Goal: Task Accomplishment & Management: Manage account settings

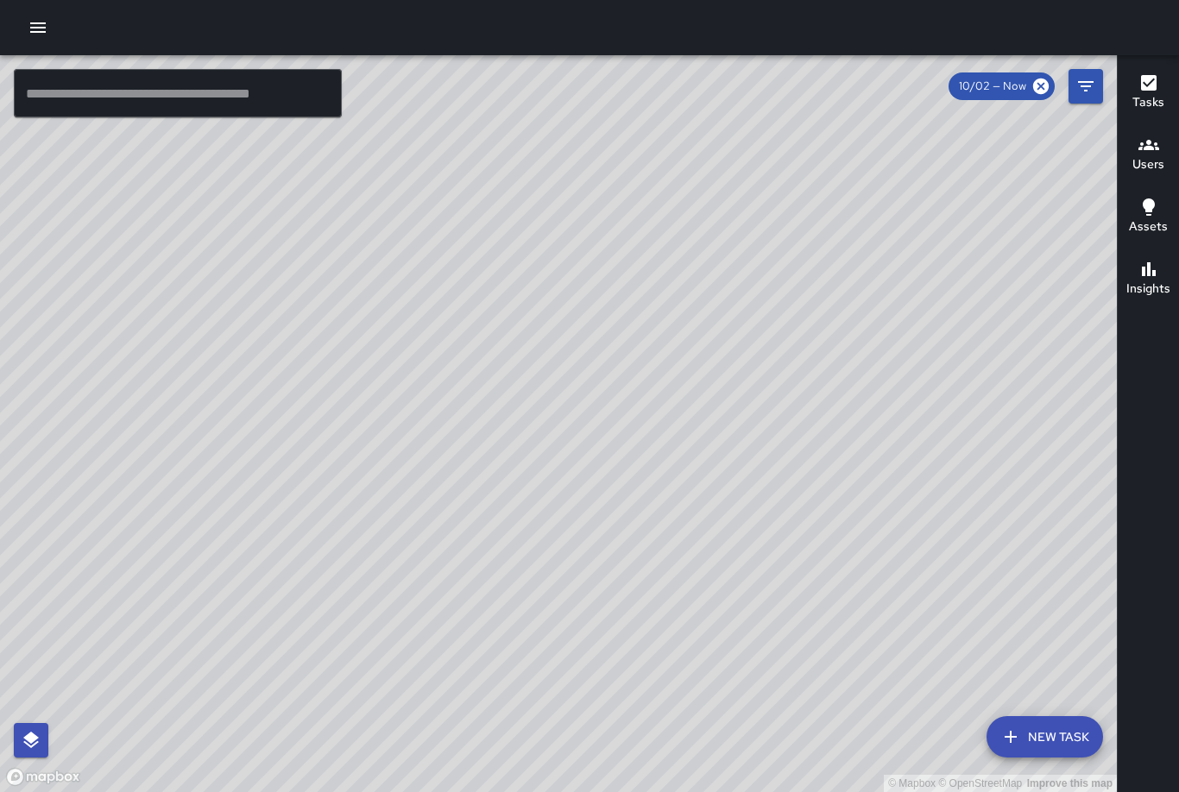
click at [30, 38] on button "button" at bounding box center [38, 27] width 35 height 35
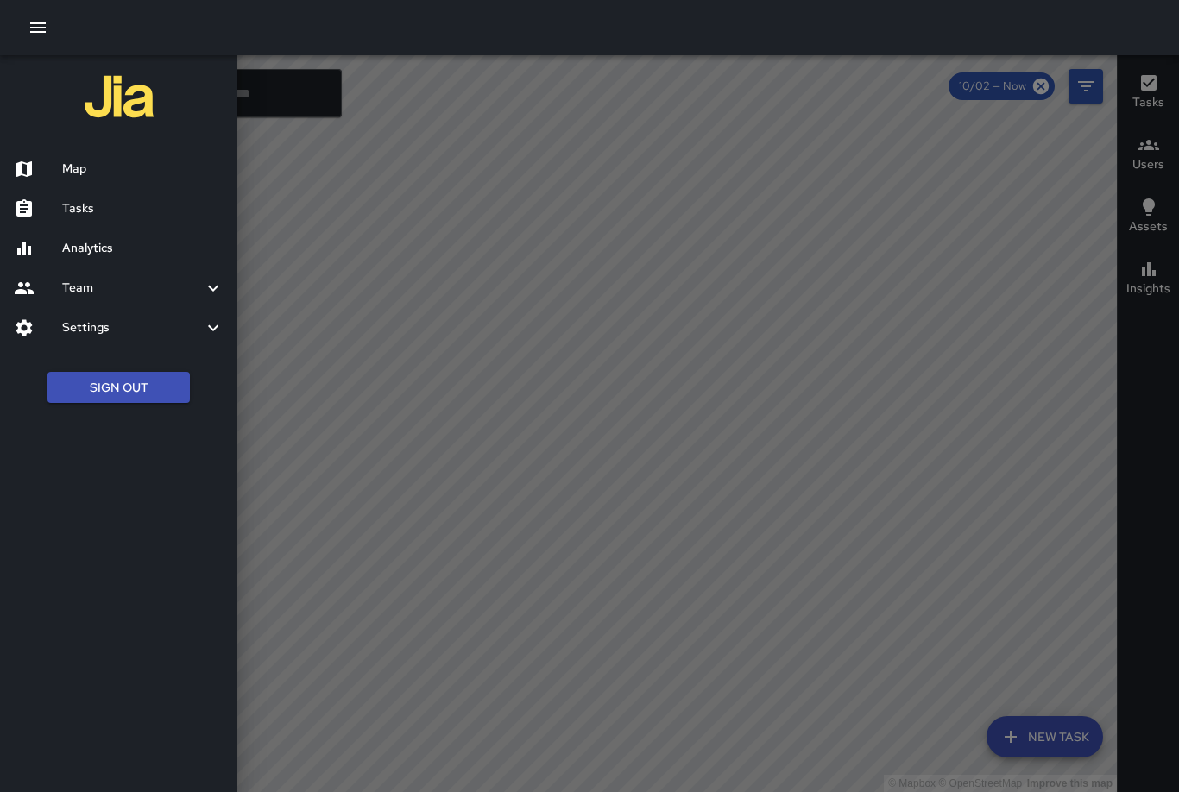
click at [95, 381] on button "Sign Out" at bounding box center [118, 388] width 142 height 32
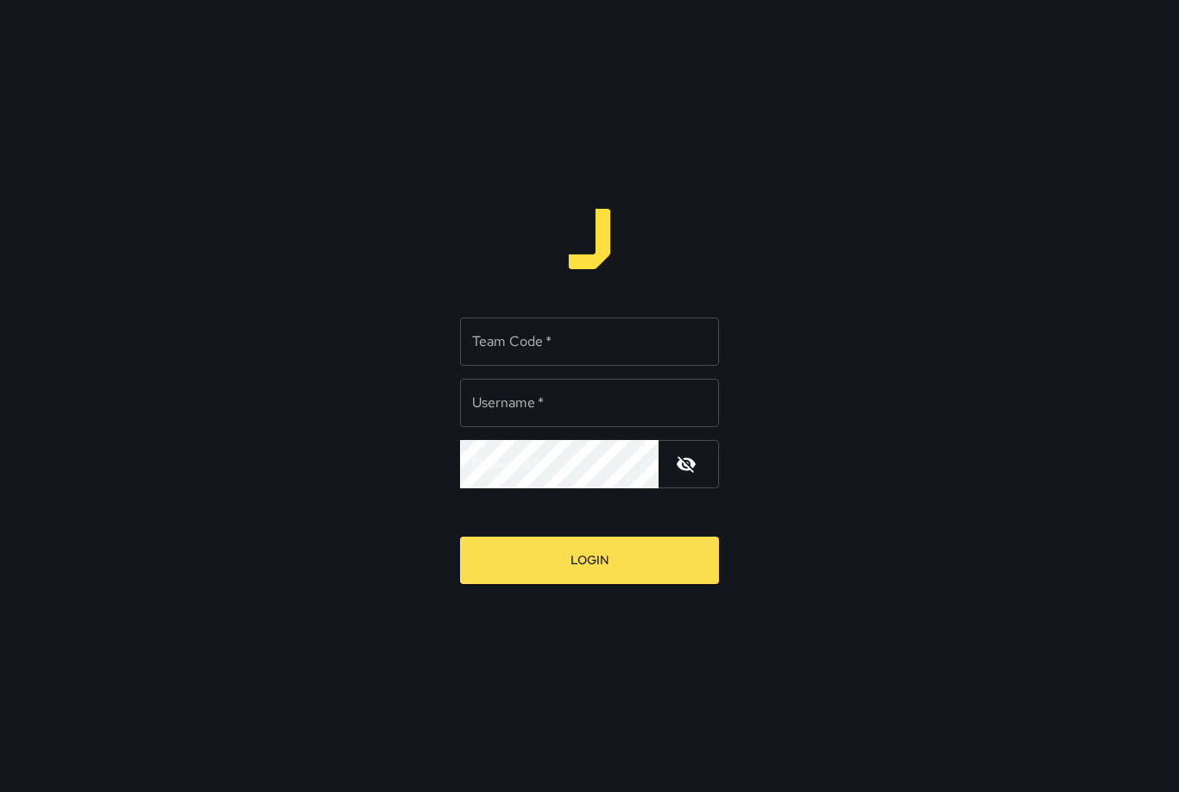
click at [593, 357] on input "Team Code   *" at bounding box center [589, 342] width 259 height 48
type input "******"
click at [602, 335] on input "Team Code   *" at bounding box center [589, 342] width 259 height 48
click at [522, 557] on button "Login" at bounding box center [589, 560] width 259 height 47
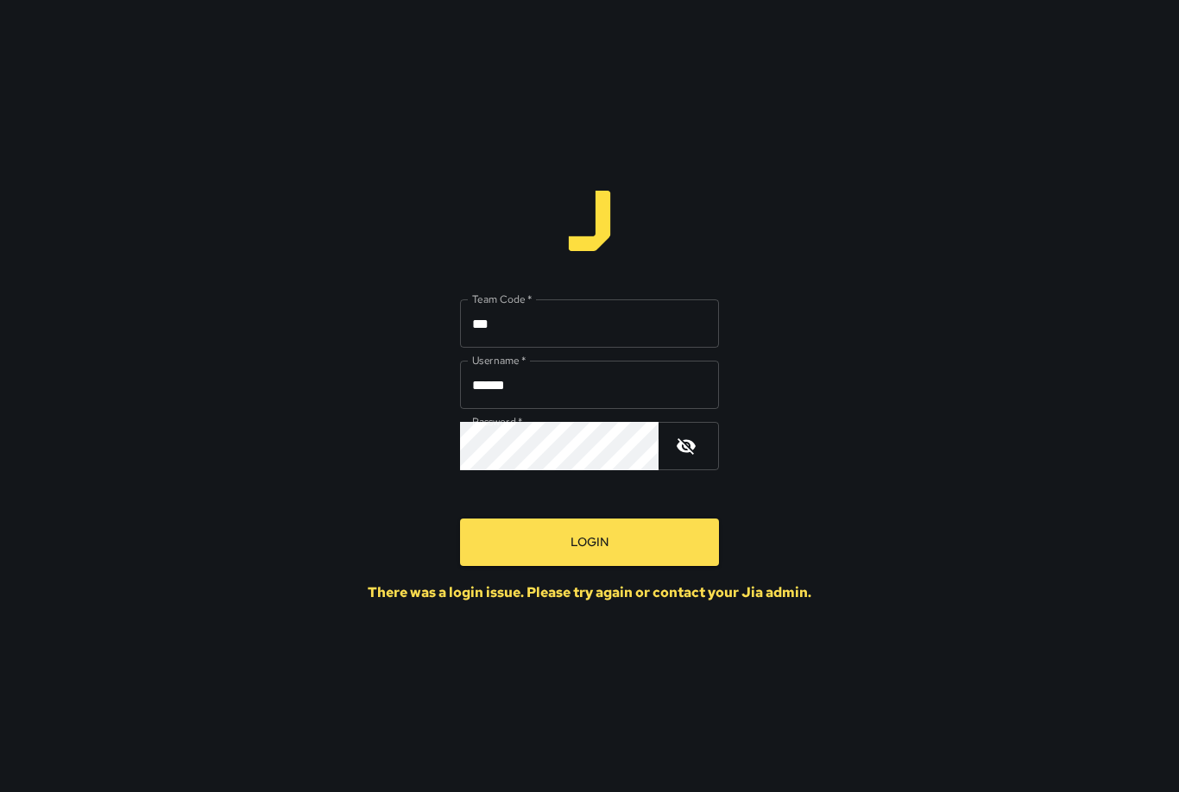
click at [508, 329] on input "***" at bounding box center [589, 323] width 259 height 48
type input "*"
type input "***"
click at [677, 443] on icon "button" at bounding box center [686, 446] width 21 height 21
click at [513, 557] on button "Login" at bounding box center [589, 542] width 259 height 47
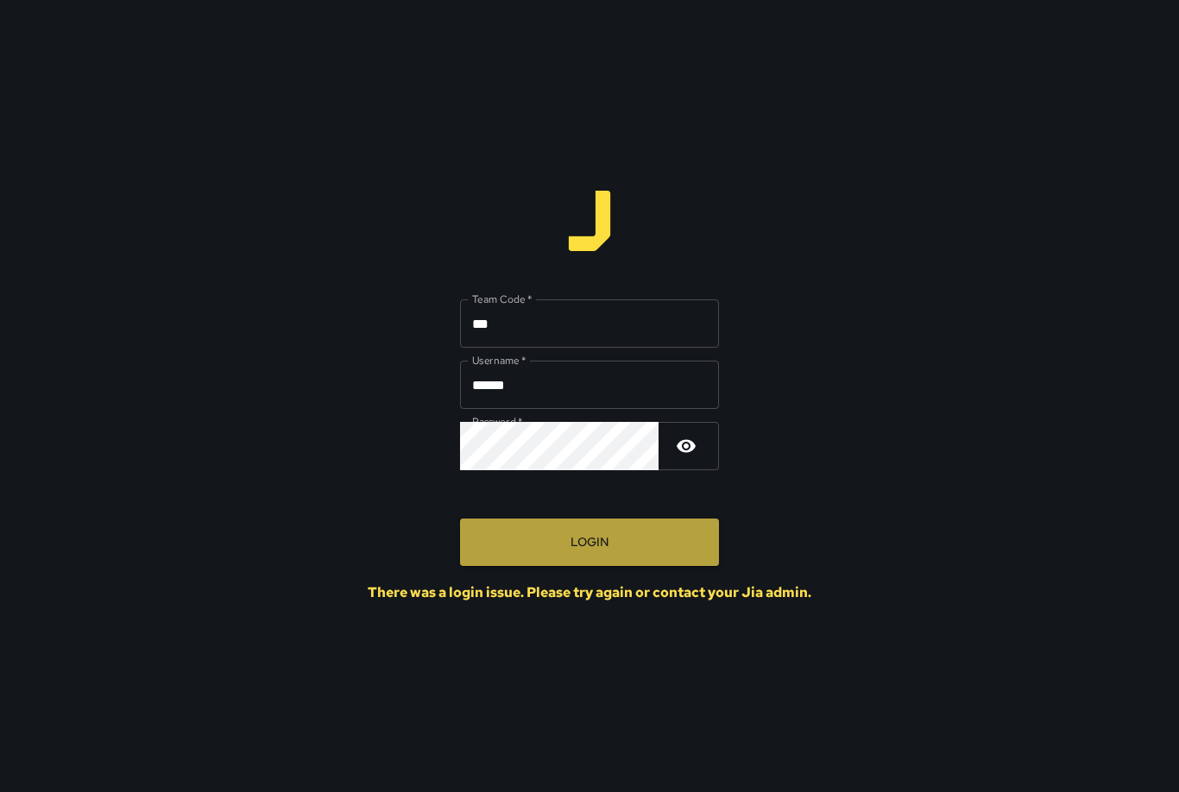
click at [578, 545] on button "Login" at bounding box center [589, 542] width 259 height 47
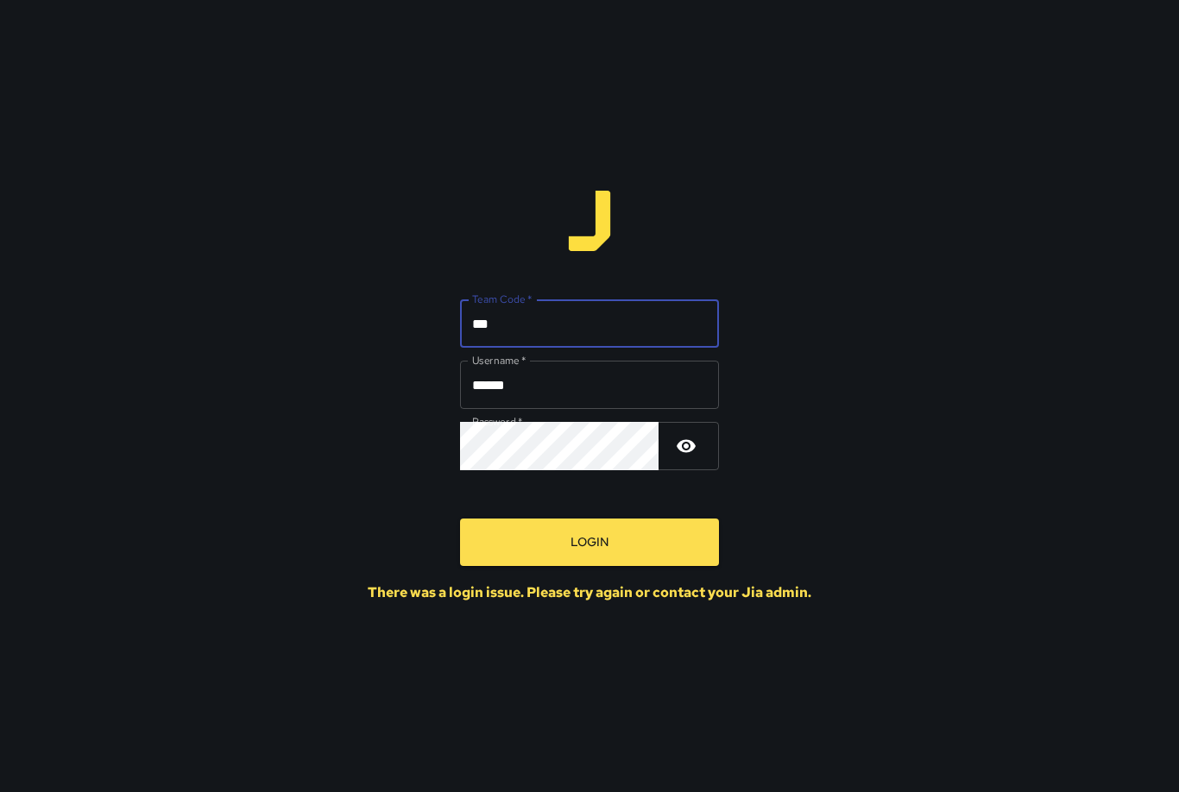
click at [517, 317] on input "***" at bounding box center [589, 323] width 259 height 48
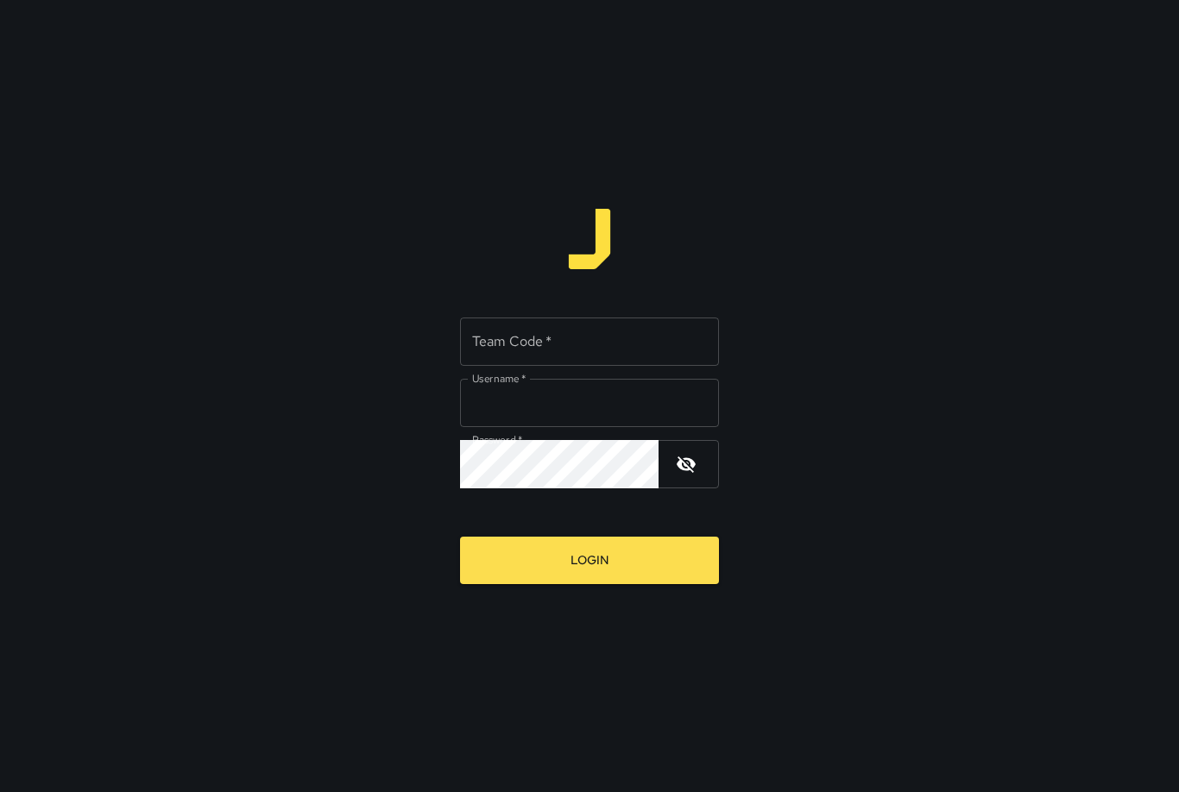
type input "******"
click at [495, 337] on input "Team Code   *" at bounding box center [589, 342] width 259 height 48
type input "****"
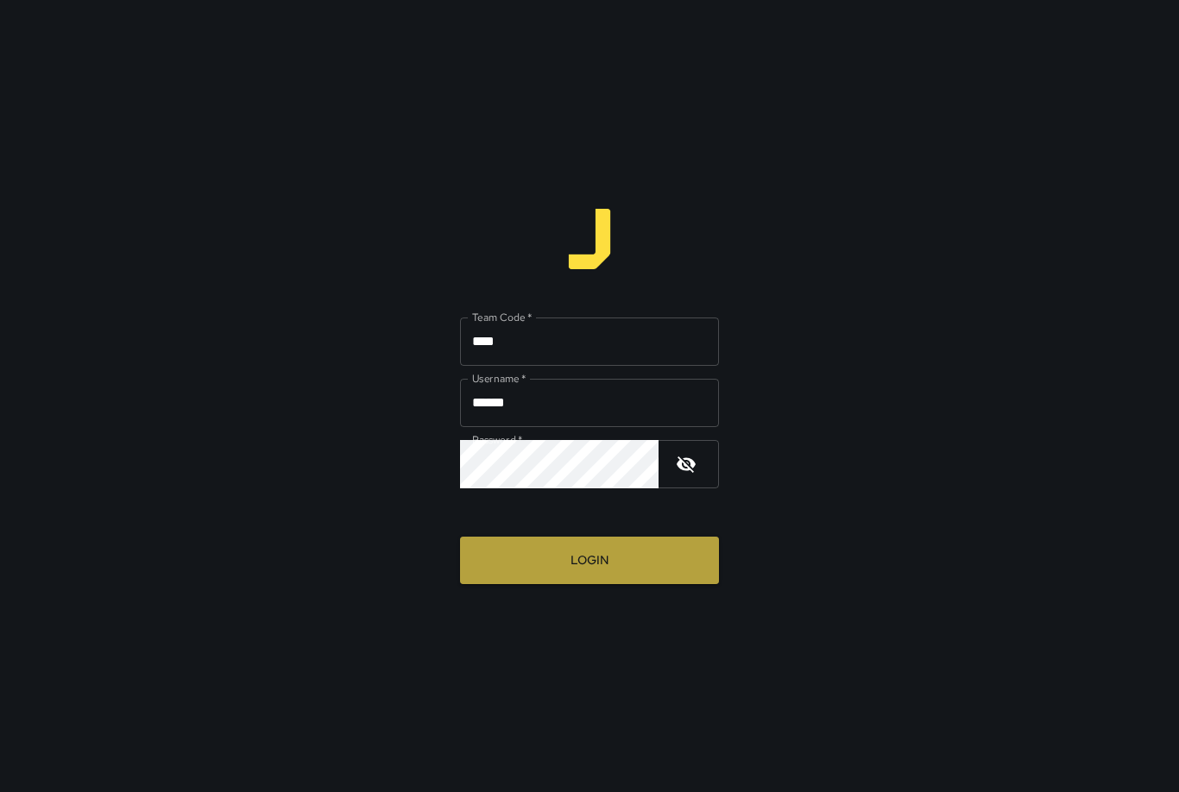
click at [582, 565] on button "Login" at bounding box center [589, 560] width 259 height 47
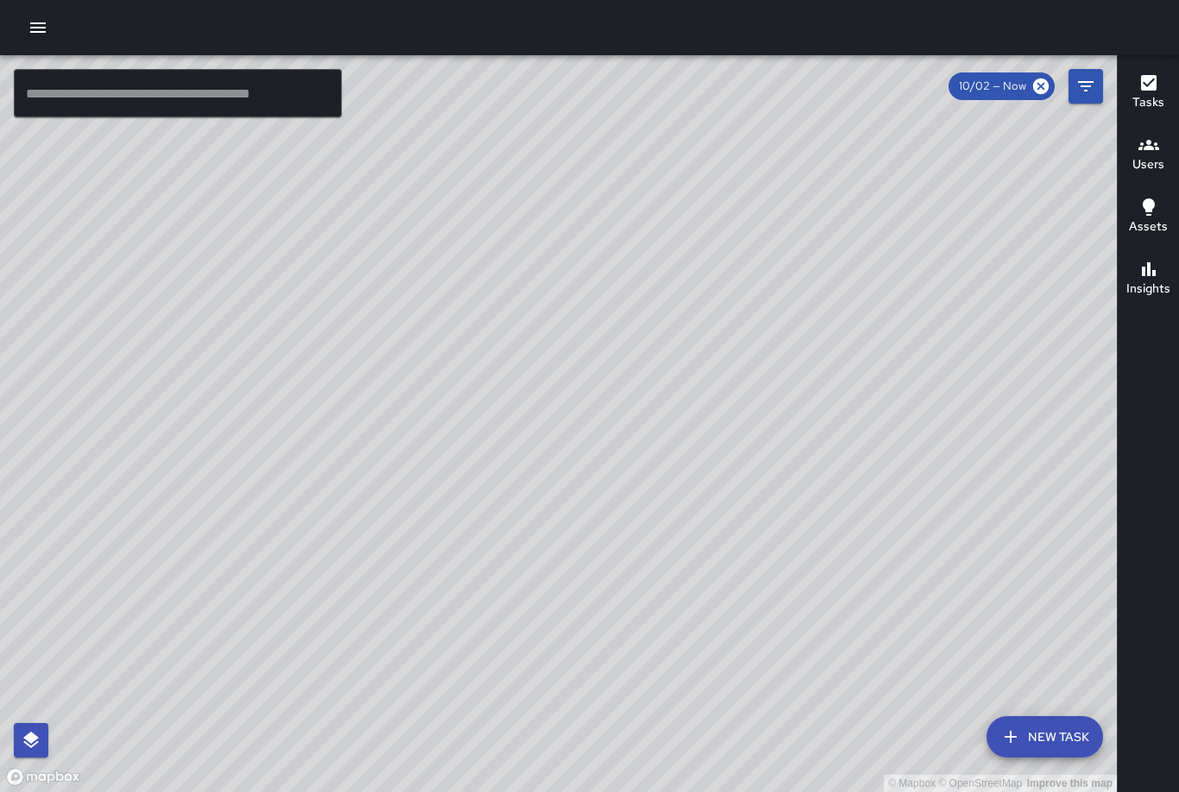
drag, startPoint x: 595, startPoint y: 584, endPoint x: 645, endPoint y: 538, distance: 67.8
click at [645, 538] on div "© Mapbox © OpenStreetMap Improve this map" at bounding box center [558, 423] width 1117 height 737
drag, startPoint x: 689, startPoint y: 519, endPoint x: 311, endPoint y: 542, distance: 378.7
click at [339, 548] on div "© Mapbox © OpenStreetMap Improve this map" at bounding box center [558, 423] width 1117 height 737
click at [1036, 81] on icon at bounding box center [1041, 87] width 16 height 16
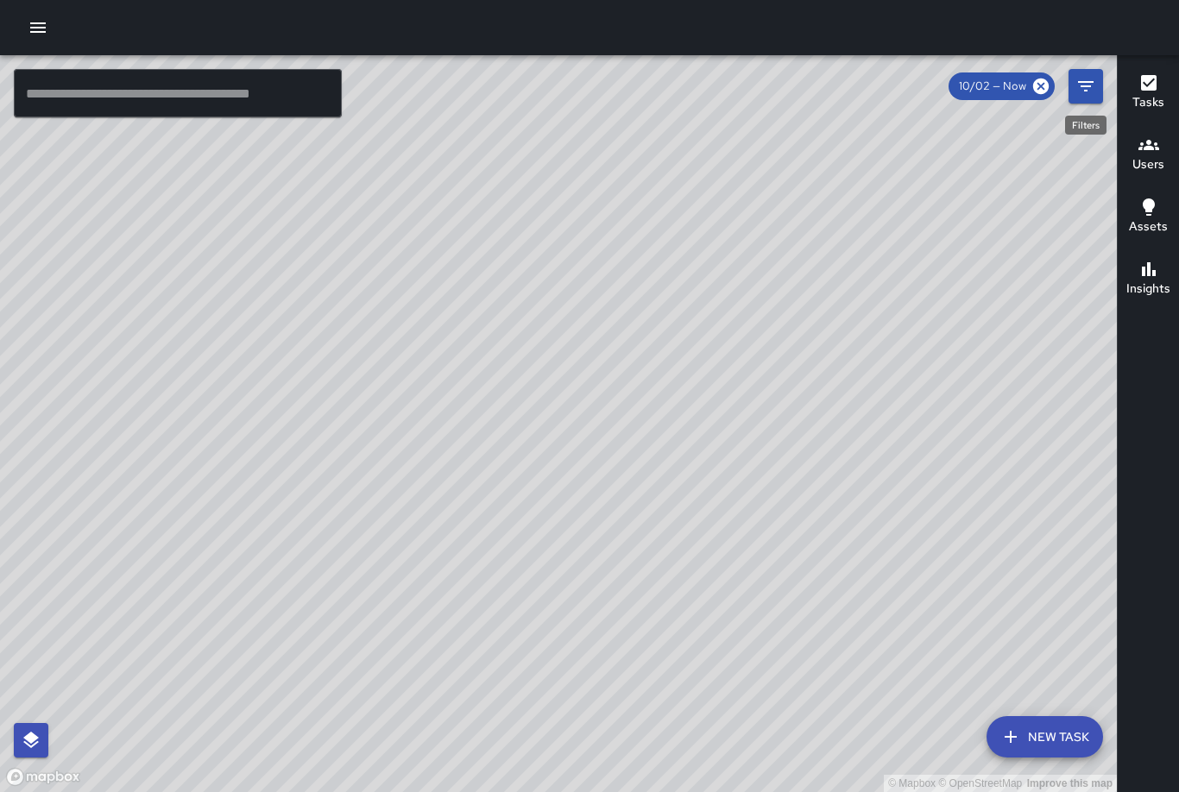
click at [1094, 79] on icon "Filters" at bounding box center [1085, 86] width 21 height 21
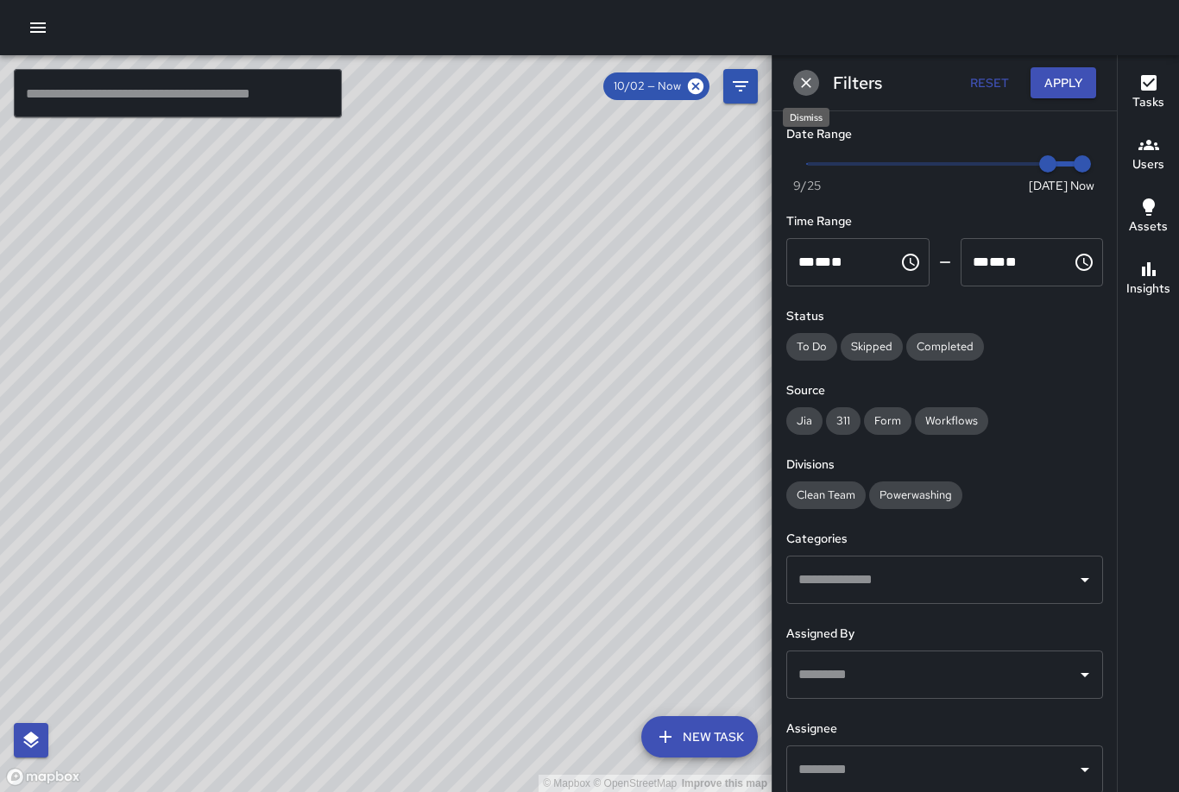
click at [810, 85] on icon "Dismiss" at bounding box center [805, 82] width 17 height 17
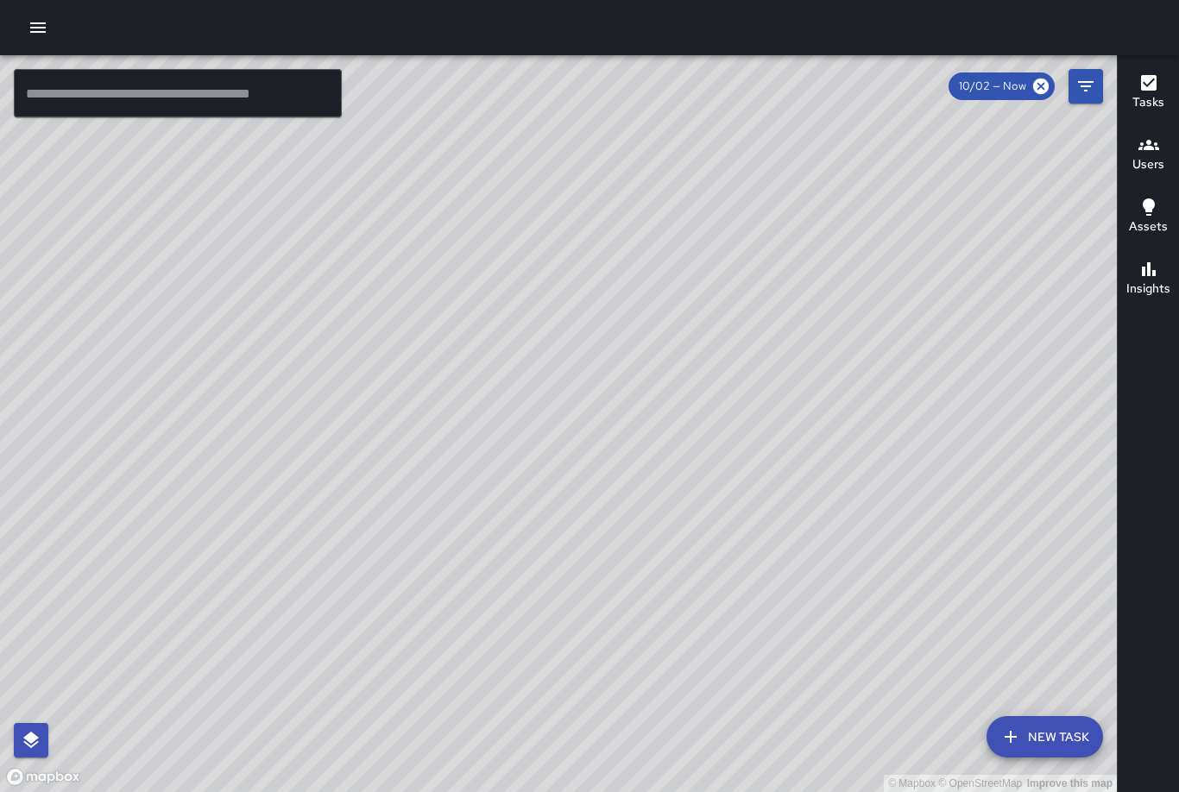
drag, startPoint x: 600, startPoint y: 362, endPoint x: 544, endPoint y: 340, distance: 59.3
click at [544, 340] on div "© Mapbox © OpenStreetMap Improve this map" at bounding box center [558, 423] width 1117 height 737
drag, startPoint x: 623, startPoint y: 313, endPoint x: 612, endPoint y: 311, distance: 11.5
click at [612, 311] on div "© Mapbox © OpenStreetMap Improve this map" at bounding box center [558, 423] width 1117 height 737
click at [607, 308] on div "© Mapbox © OpenStreetMap Improve this map" at bounding box center [558, 423] width 1117 height 737
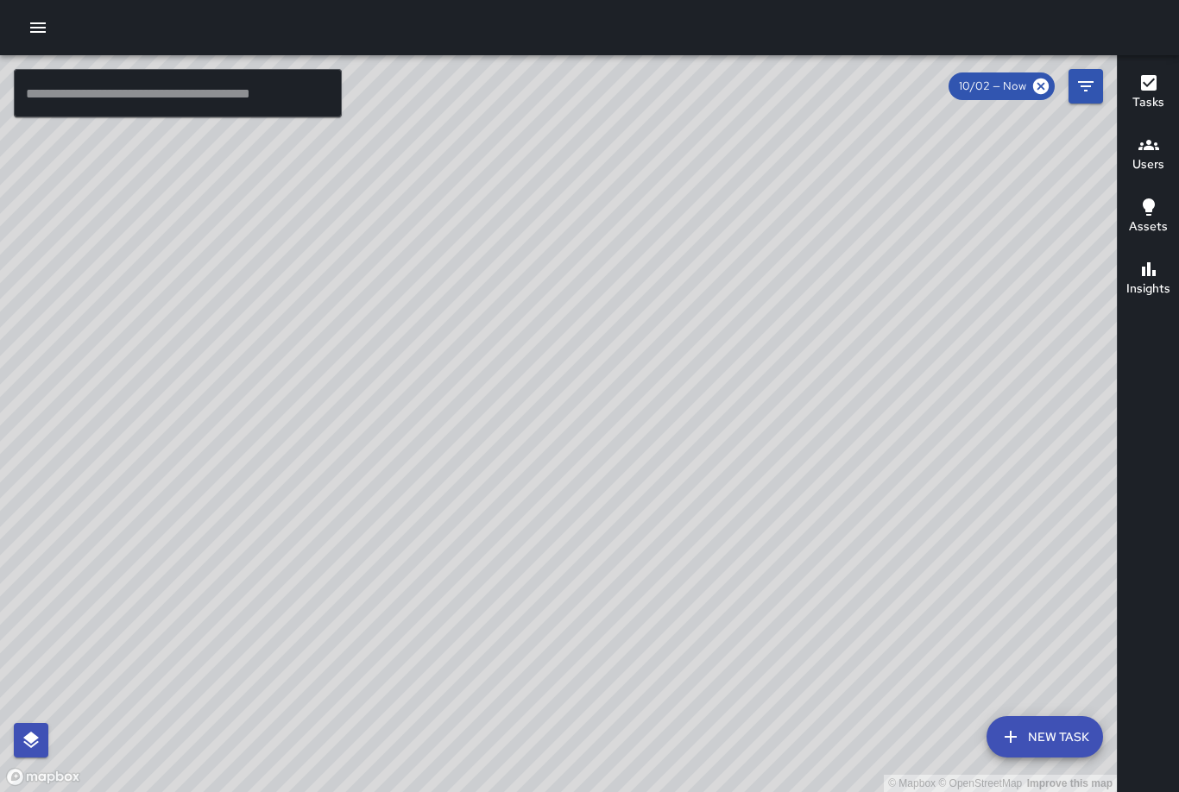
click at [624, 288] on div "© Mapbox © OpenStreetMap Improve this map" at bounding box center [558, 423] width 1117 height 737
click at [1154, 94] on h6 "Tasks" at bounding box center [1148, 102] width 32 height 19
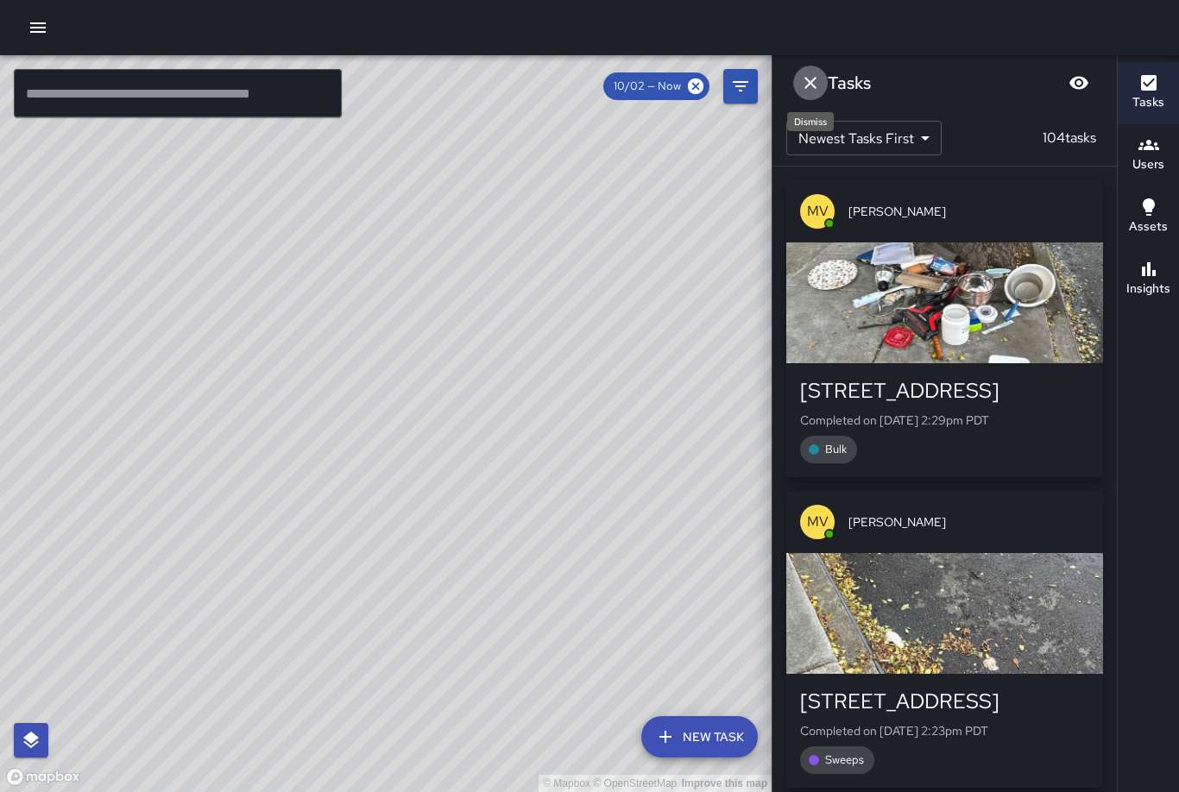
click at [803, 73] on icon "Dismiss" at bounding box center [810, 82] width 21 height 21
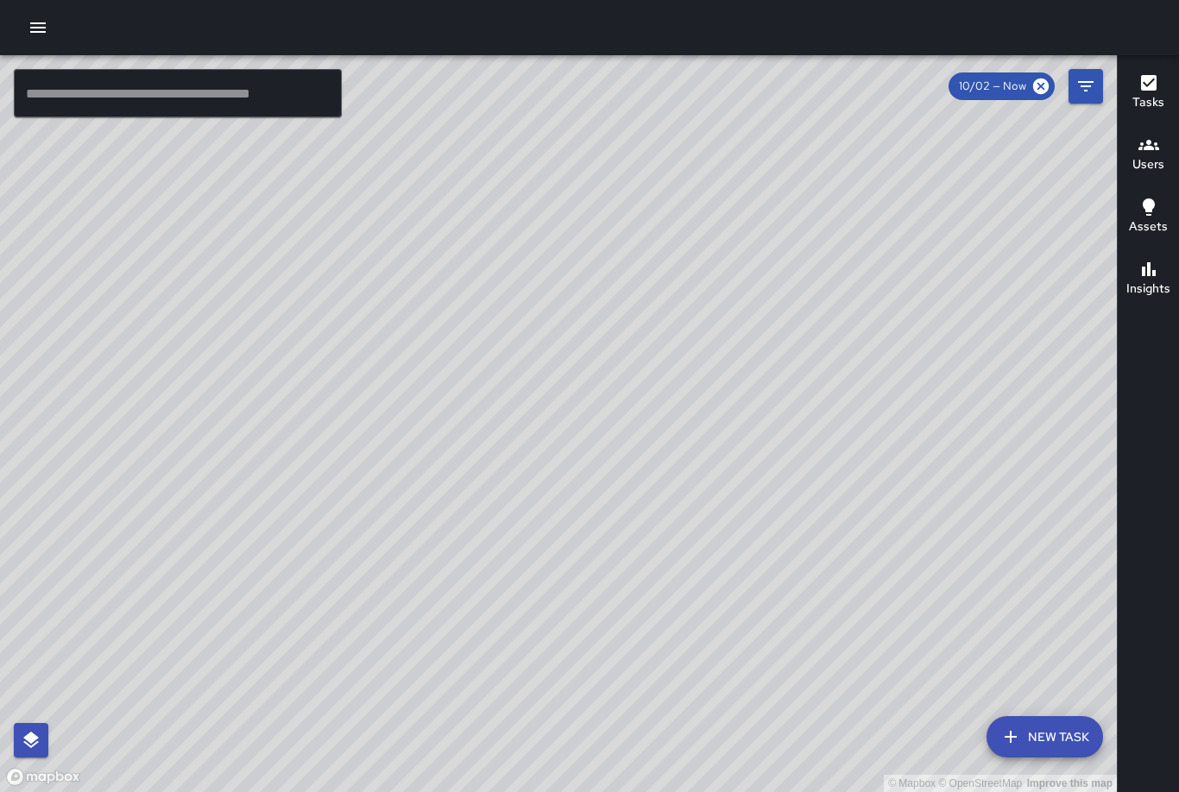
click at [1147, 149] on icon "button" at bounding box center [1148, 145] width 21 height 10
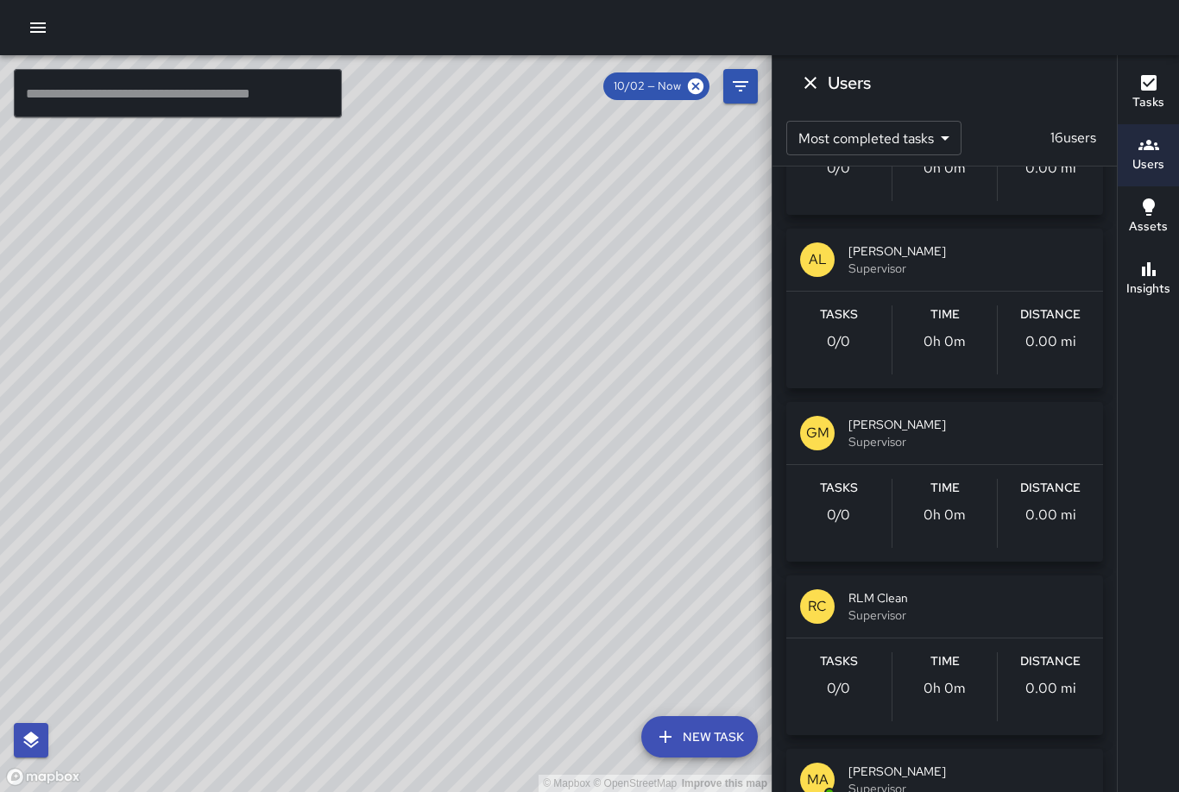
scroll to position [1251, 0]
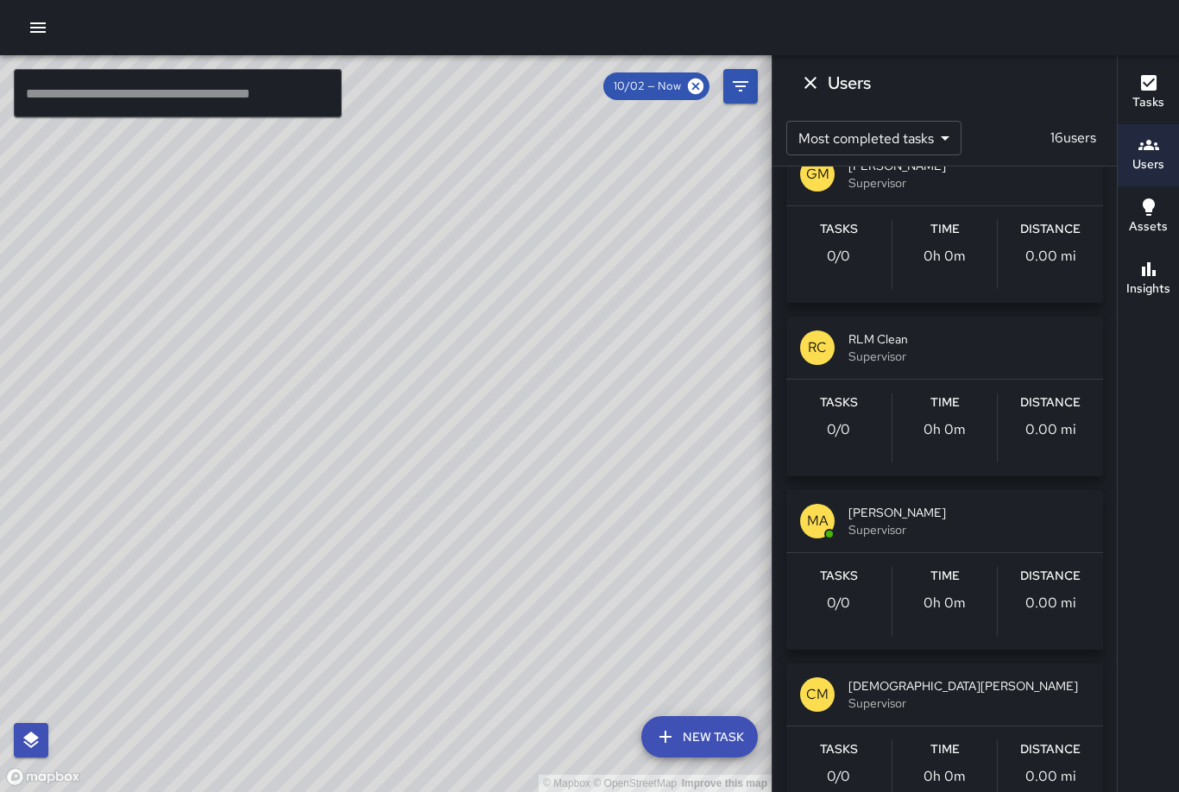
click at [901, 202] on div "GM Gilbert Moreno Supervisor" at bounding box center [944, 174] width 317 height 62
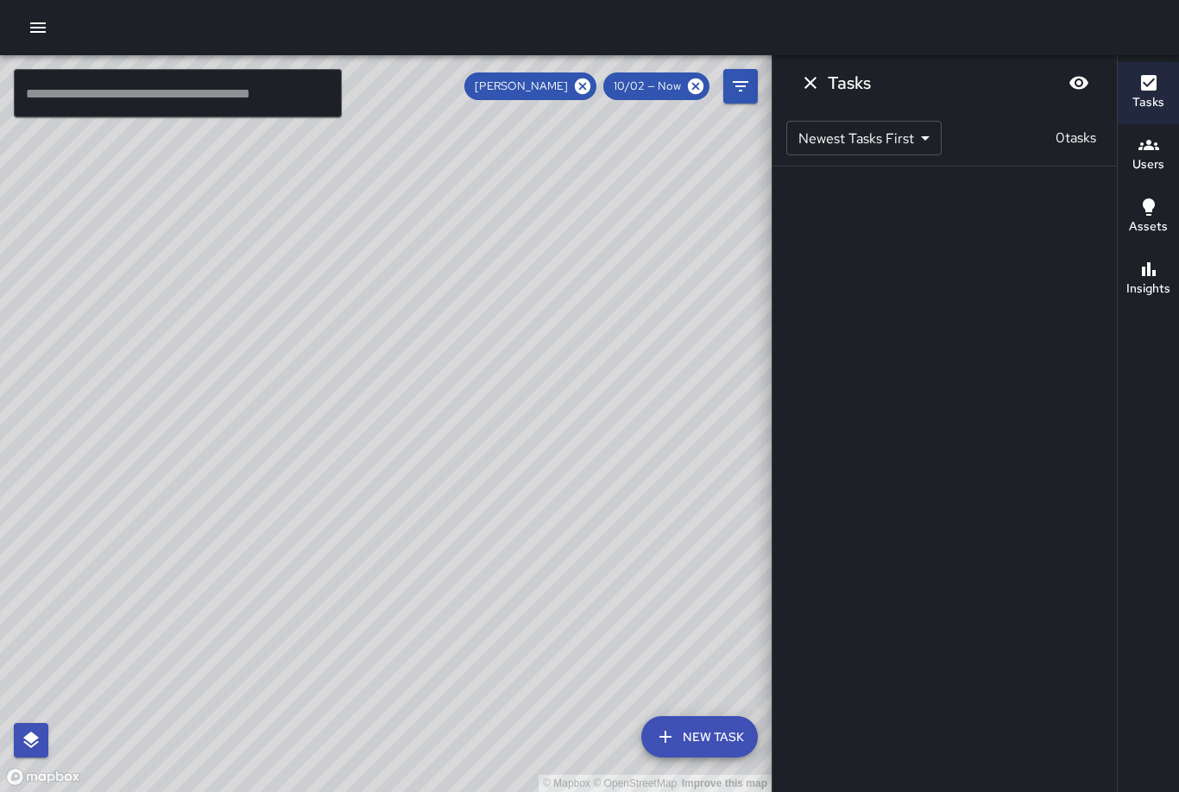
scroll to position [0, 0]
click at [414, 293] on div "© Mapbox © OpenStreetMap Improve this map" at bounding box center [385, 423] width 771 height 737
click at [804, 76] on icon "Dismiss" at bounding box center [810, 82] width 21 height 21
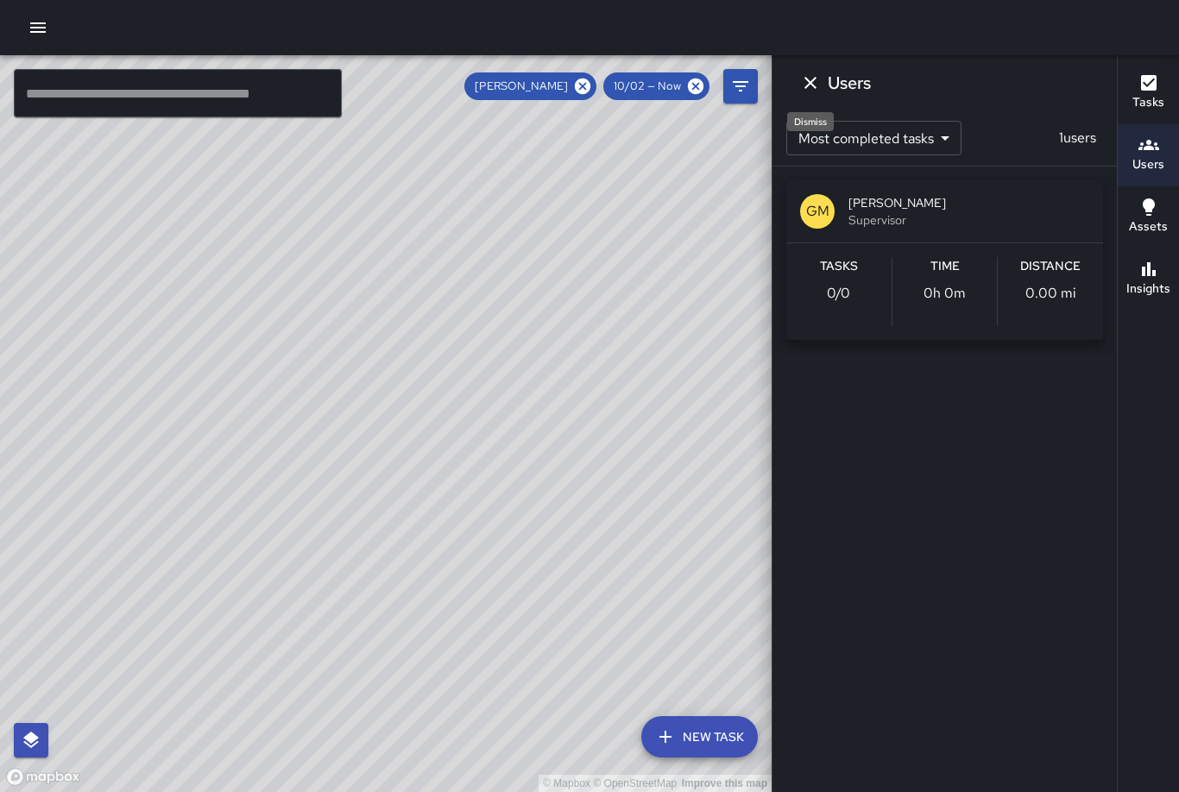
click at [821, 83] on button "Dismiss" at bounding box center [810, 83] width 35 height 35
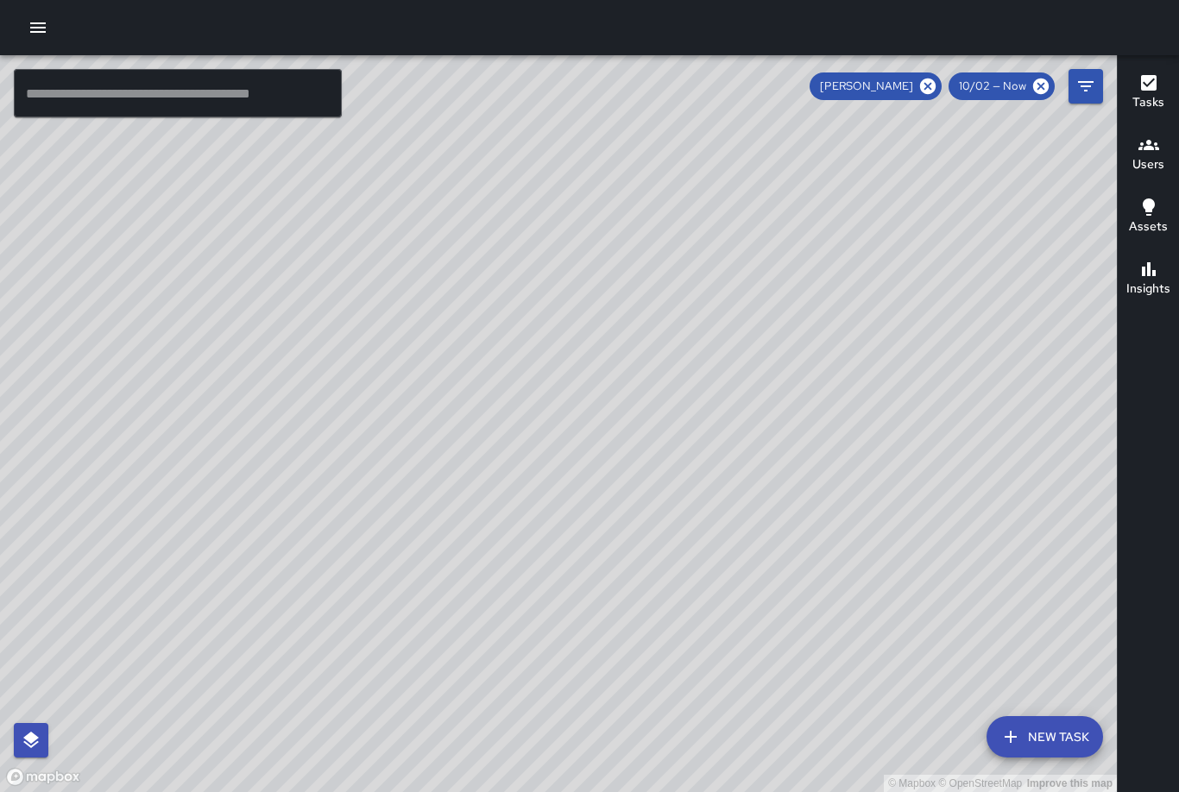
drag, startPoint x: 729, startPoint y: 286, endPoint x: 736, endPoint y: 201, distance: 85.7
click at [736, 201] on div "© Mapbox © OpenStreetMap Improve this map" at bounding box center [558, 423] width 1117 height 737
drag, startPoint x: 925, startPoint y: 579, endPoint x: 829, endPoint y: 550, distance: 100.2
click at [829, 550] on div "© Mapbox © OpenStreetMap Improve this map" at bounding box center [558, 423] width 1117 height 737
